Goal: Task Accomplishment & Management: Manage account settings

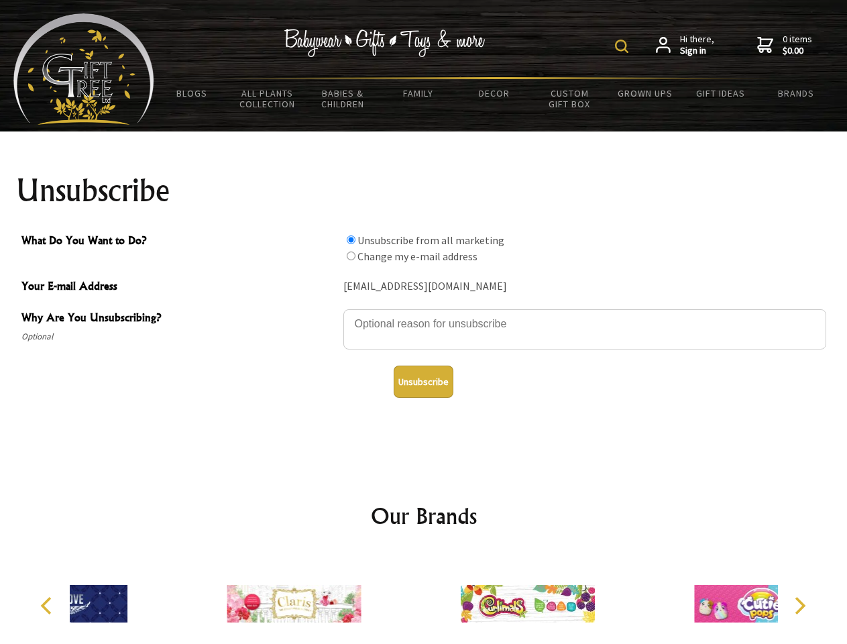
click at [624, 46] on img at bounding box center [621, 46] width 13 height 13
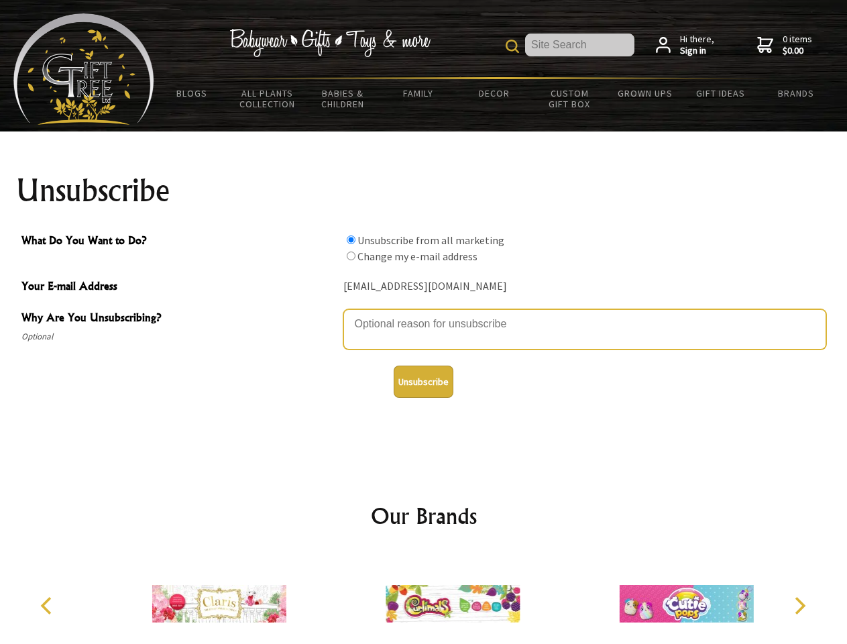
click at [424, 314] on textarea "Why Are You Unsubscribing?" at bounding box center [584, 329] width 483 height 40
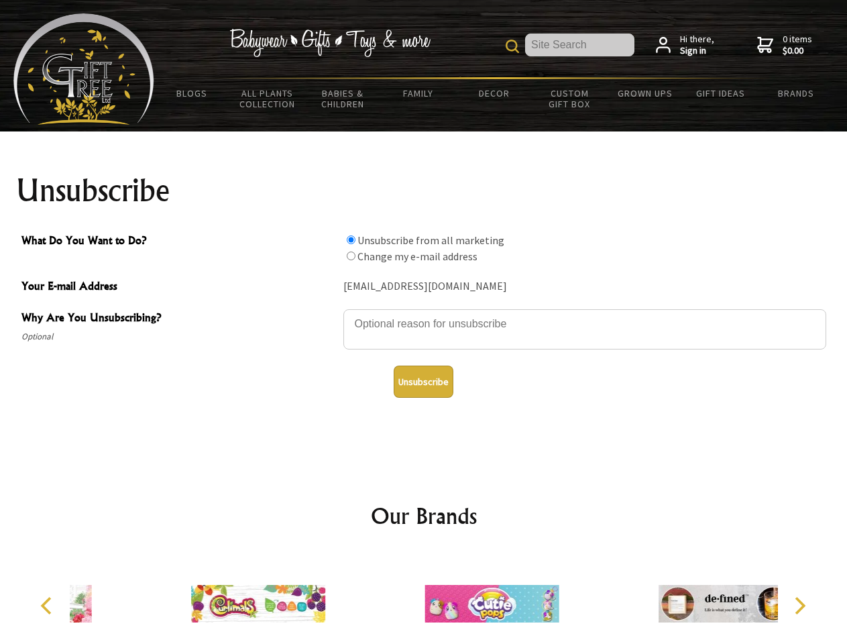
click at [351, 239] on input "What Do You Want to Do?" at bounding box center [351, 239] width 9 height 9
click at [351, 256] on input "What Do You Want to Do?" at bounding box center [351, 256] width 9 height 9
radio input "true"
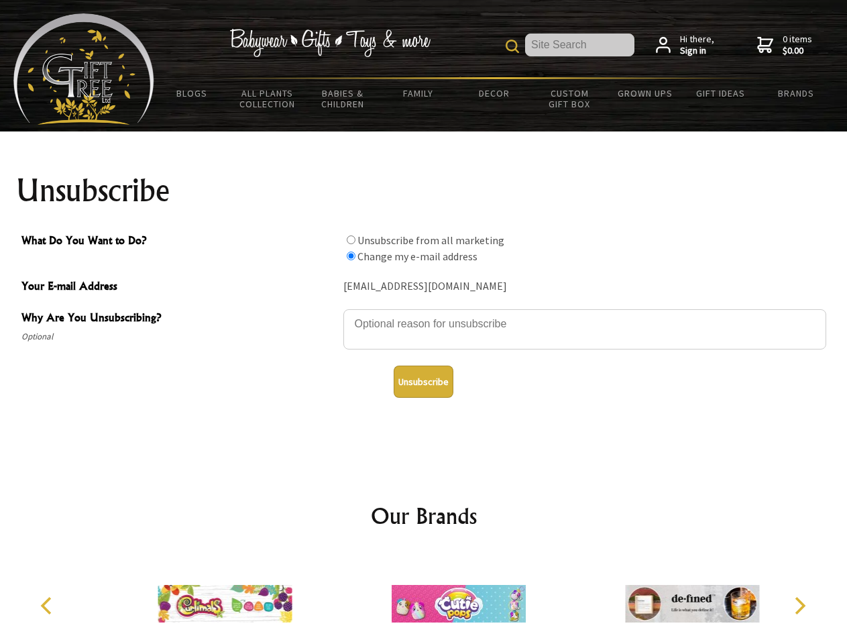
click at [423, 382] on button "Unsubscribe" at bounding box center [424, 382] width 60 height 32
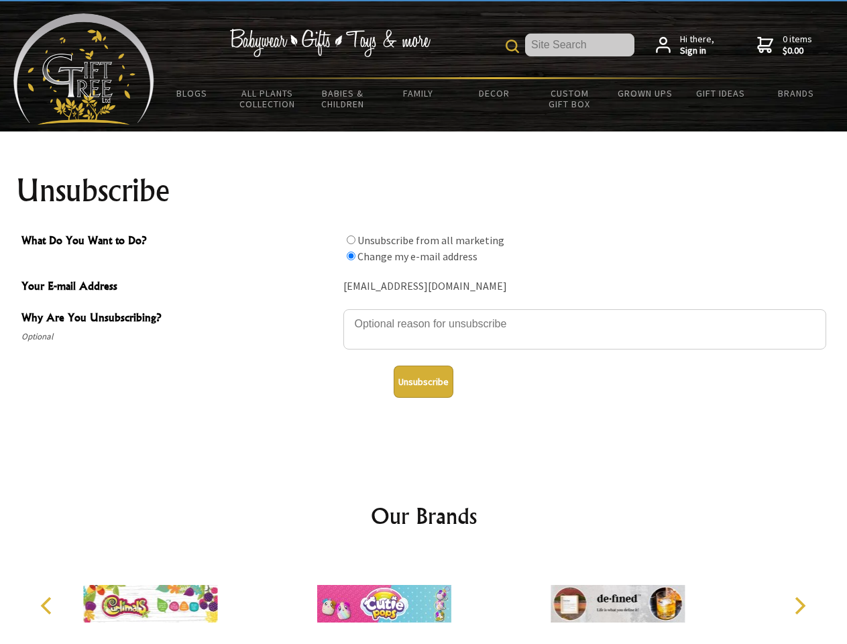
click at [424, 598] on div at bounding box center [383, 605] width 233 height 105
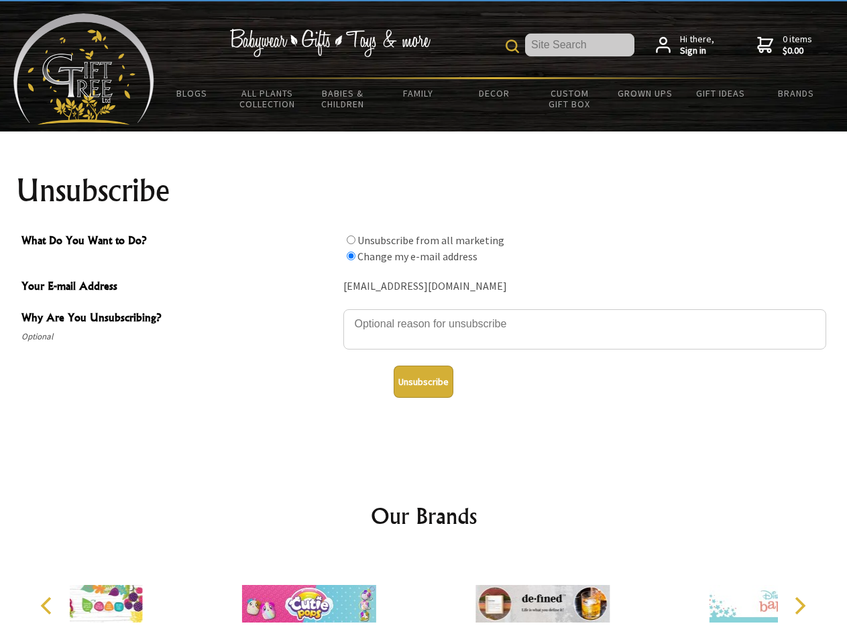
click at [48, 606] on icon "Previous" at bounding box center [47, 605] width 17 height 17
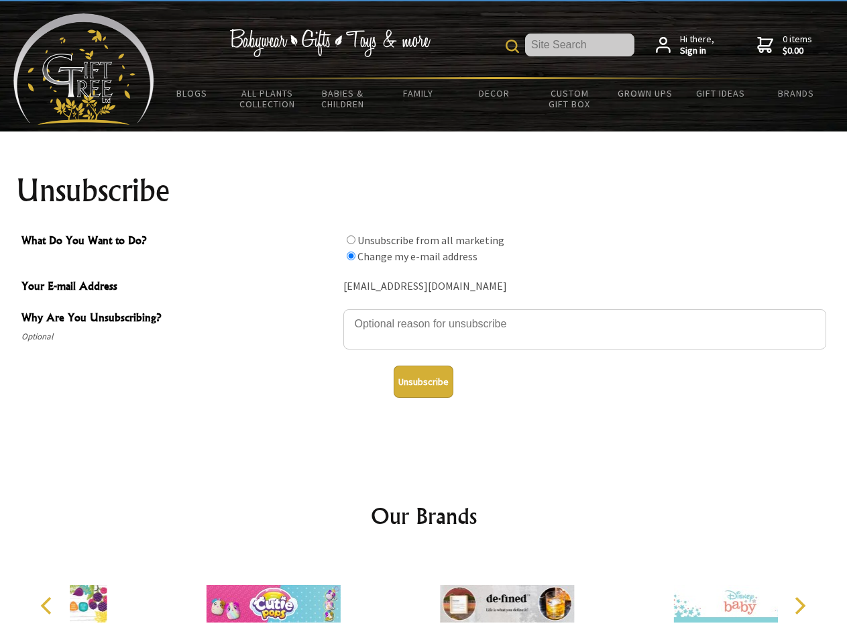
click at [800, 606] on icon "Next" at bounding box center [798, 605] width 17 height 17
